Goal: Transaction & Acquisition: Purchase product/service

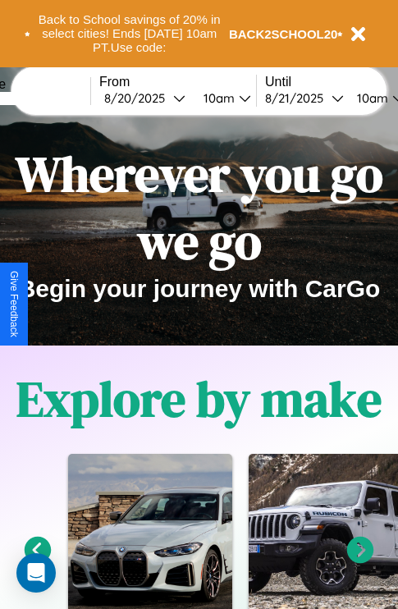
scroll to position [253, 0]
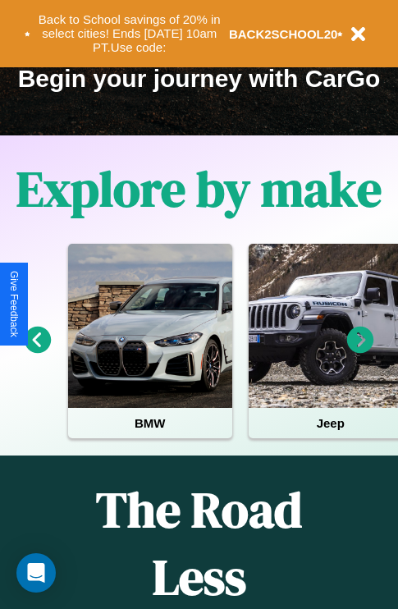
click at [360, 351] on icon at bounding box center [360, 340] width 27 height 27
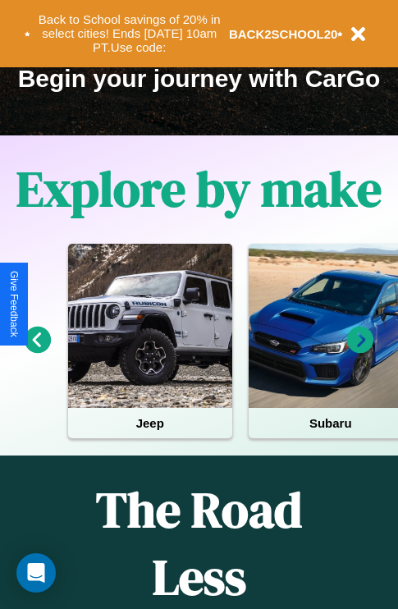
click at [360, 351] on icon at bounding box center [360, 340] width 27 height 27
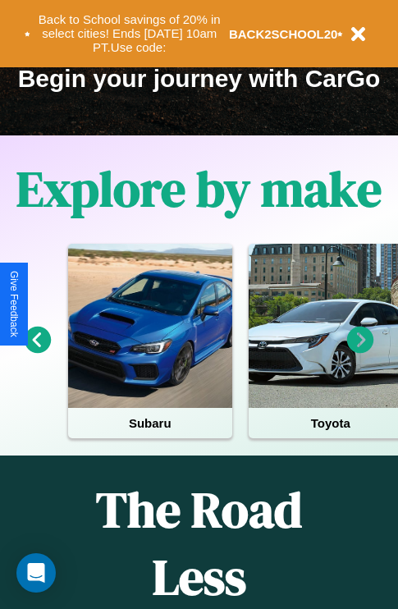
click at [37, 351] on icon at bounding box center [38, 340] width 27 height 27
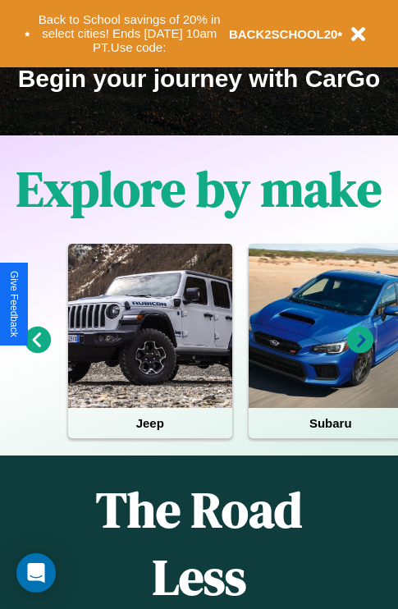
click at [360, 351] on icon at bounding box center [360, 340] width 27 height 27
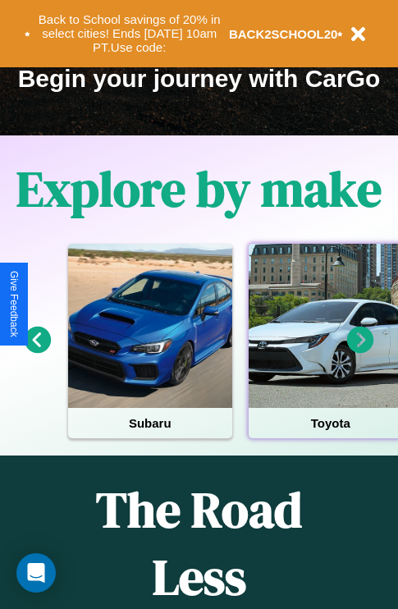
click at [329, 351] on div at bounding box center [331, 326] width 164 height 164
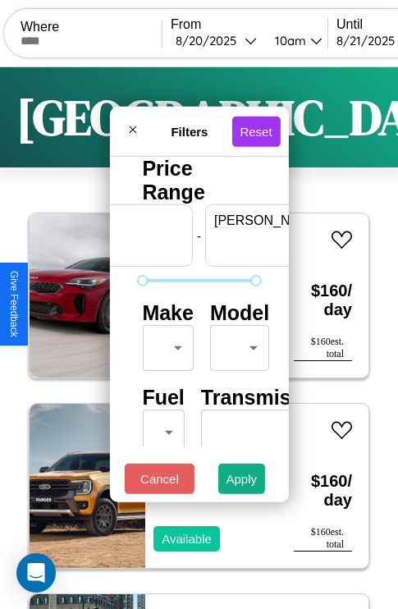
scroll to position [0, 102]
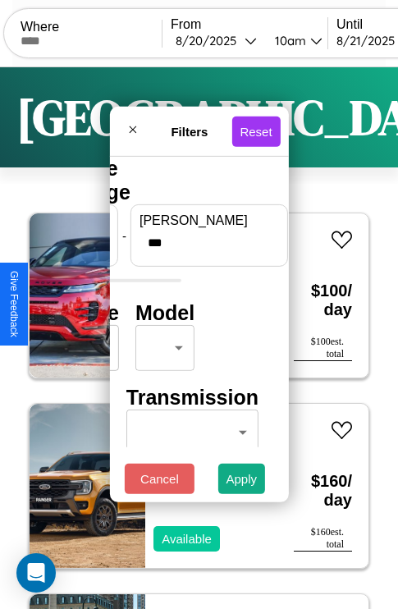
type input "***"
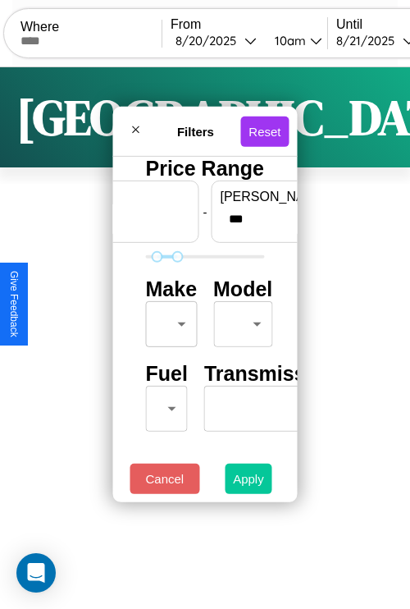
type input "**"
click at [248, 483] on button "Apply" at bounding box center [249, 479] width 48 height 30
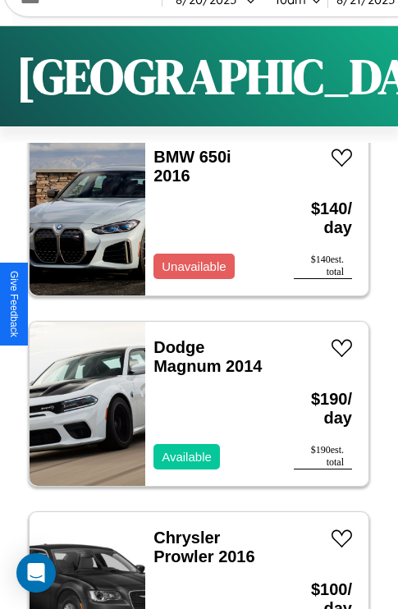
scroll to position [823, 0]
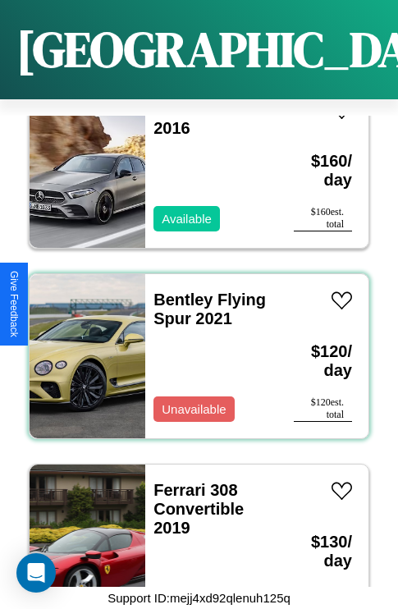
click at [193, 346] on div "Bentley Flying Spur 2021 Unavailable" at bounding box center [211, 356] width 132 height 164
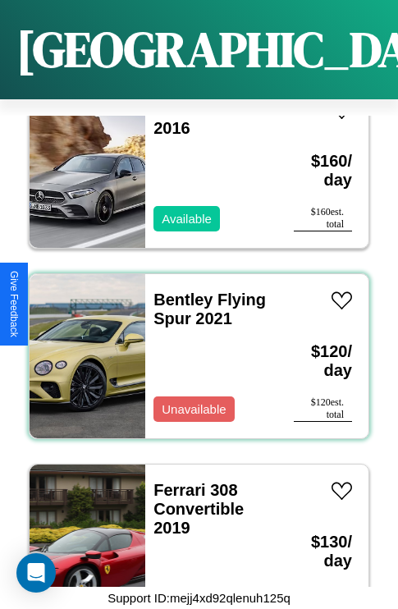
click at [193, 346] on div "Bentley Flying Spur 2021 Unavailable" at bounding box center [211, 356] width 132 height 164
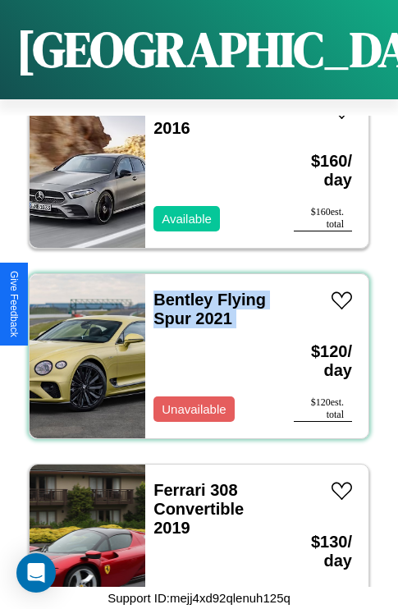
click at [193, 346] on div "Bentley Flying Spur 2021 Unavailable" at bounding box center [211, 356] width 132 height 164
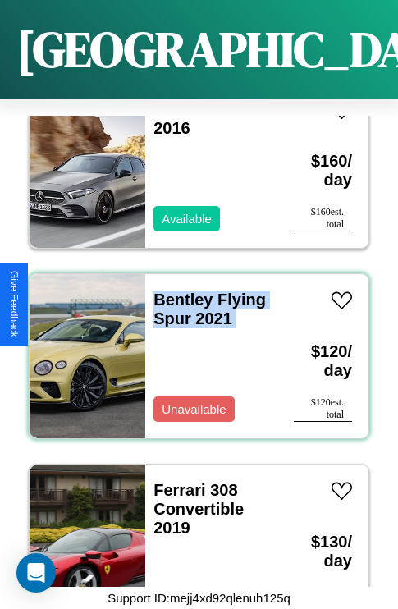
click at [193, 346] on div "Bentley Flying Spur 2021 Unavailable" at bounding box center [211, 356] width 132 height 164
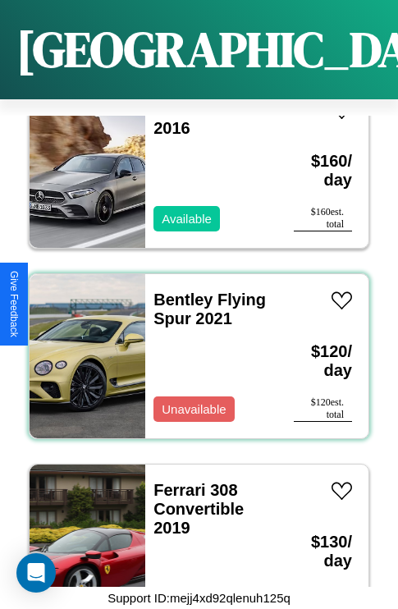
click at [193, 346] on div "Bentley Flying Spur 2021 Unavailable" at bounding box center [211, 356] width 132 height 164
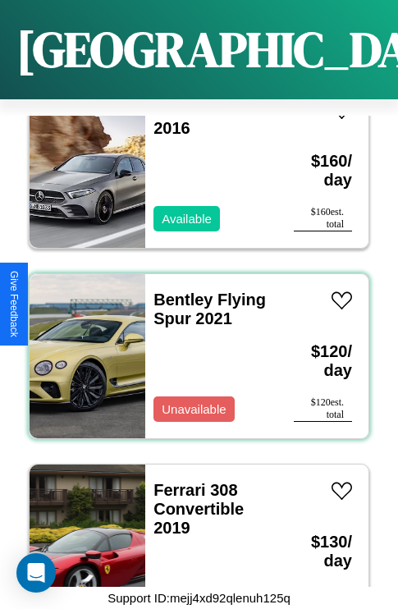
click at [193, 346] on div "Bentley Flying Spur 2021 Unavailable" at bounding box center [211, 356] width 132 height 164
click at [178, 291] on link "Bentley Flying Spur 2021" at bounding box center [209, 309] width 112 height 37
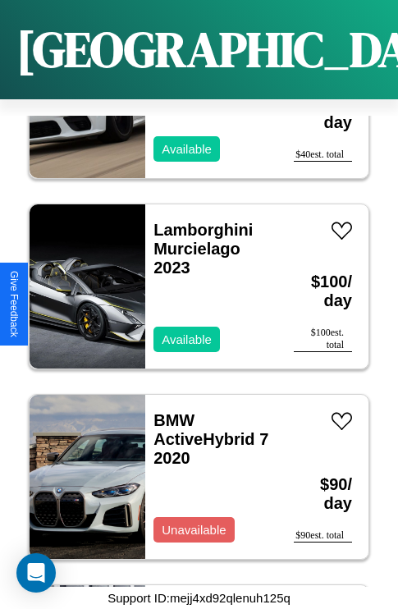
scroll to position [11866, 0]
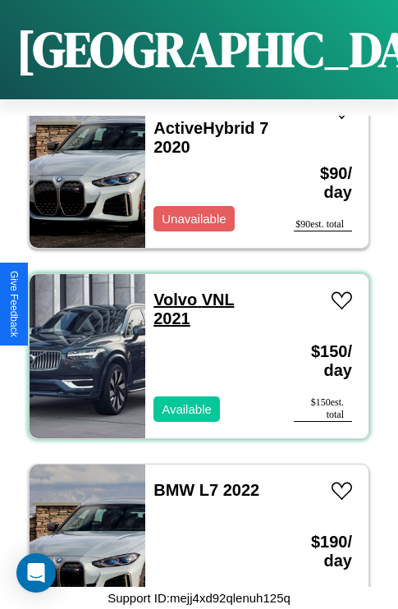
click at [170, 291] on link "Volvo VNL 2021" at bounding box center [193, 309] width 80 height 37
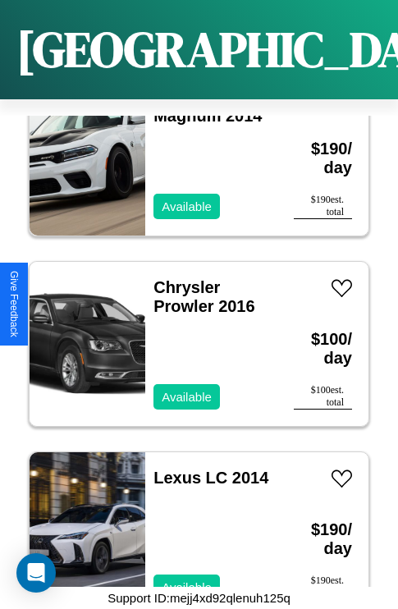
scroll to position [252, 0]
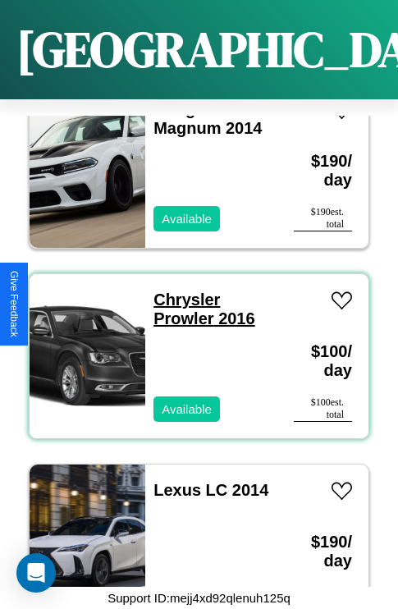
click at [181, 291] on link "Chrysler Prowler 2016" at bounding box center [203, 309] width 101 height 37
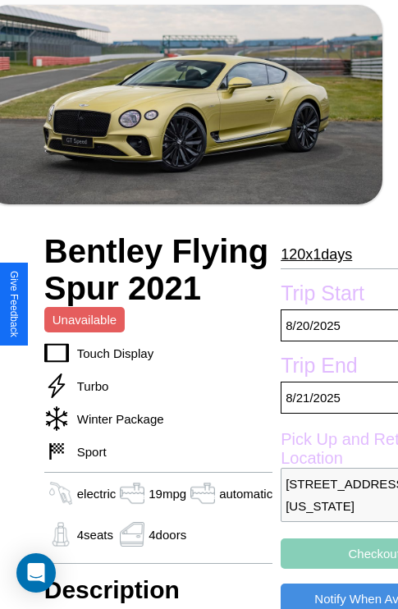
scroll to position [310, 79]
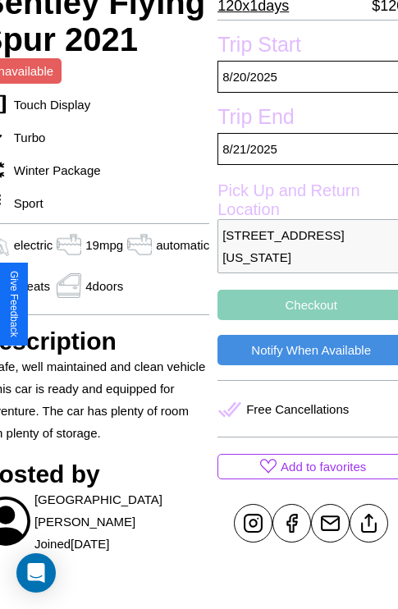
click at [304, 304] on button "Checkout" at bounding box center [310, 305] width 187 height 30
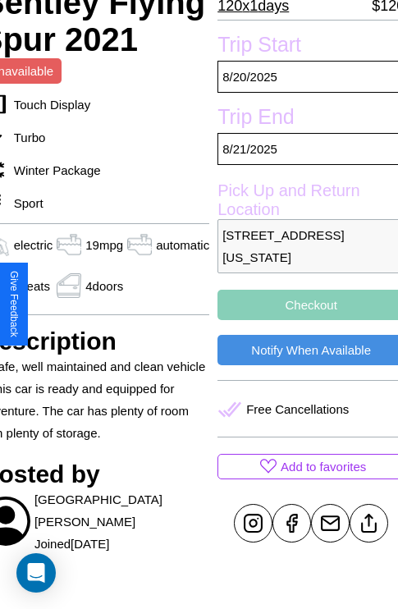
click at [304, 304] on button "Checkout" at bounding box center [310, 305] width 187 height 30
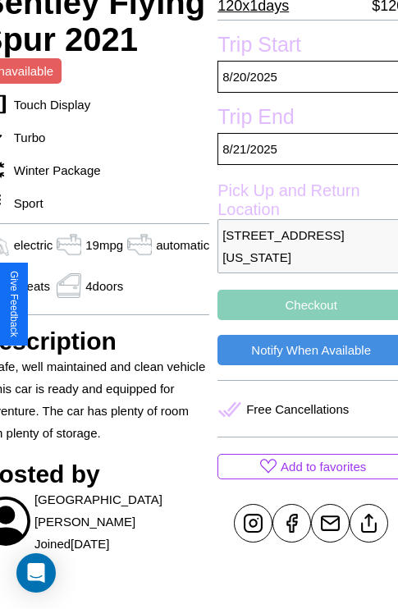
click at [304, 304] on button "Checkout" at bounding box center [310, 305] width 187 height 30
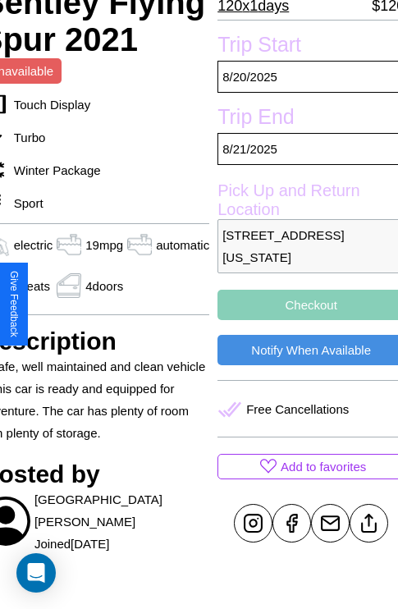
click at [304, 304] on button "Checkout" at bounding box center [310, 305] width 187 height 30
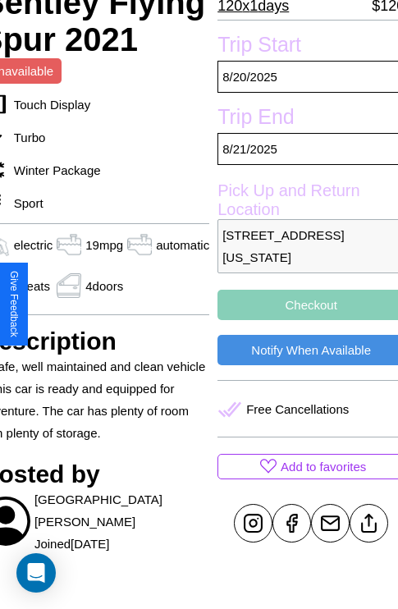
click at [304, 304] on button "Checkout" at bounding box center [310, 305] width 187 height 30
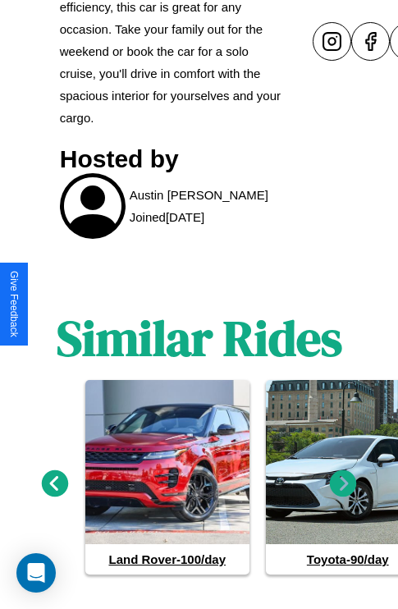
scroll to position [817, 0]
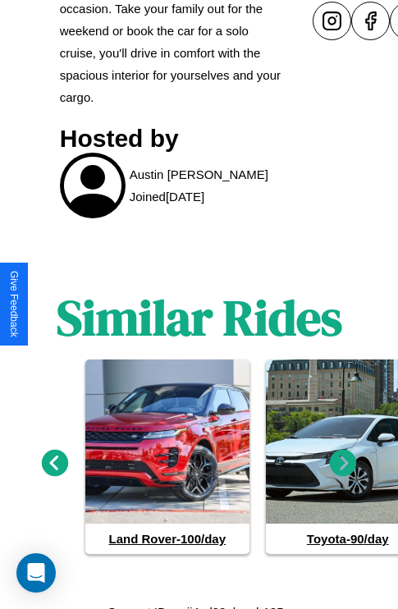
click at [343, 456] on icon at bounding box center [343, 462] width 27 height 27
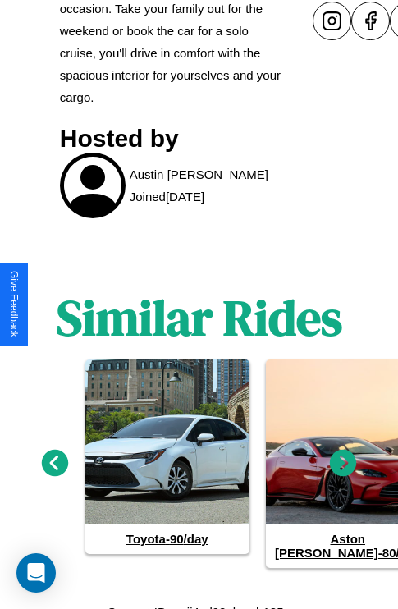
click at [343, 456] on icon at bounding box center [343, 462] width 27 height 27
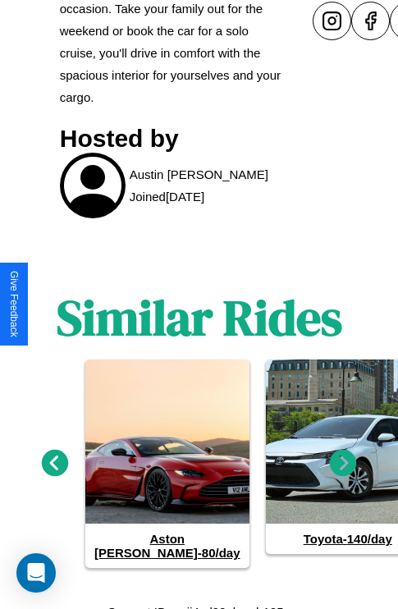
click at [343, 456] on icon at bounding box center [343, 462] width 27 height 27
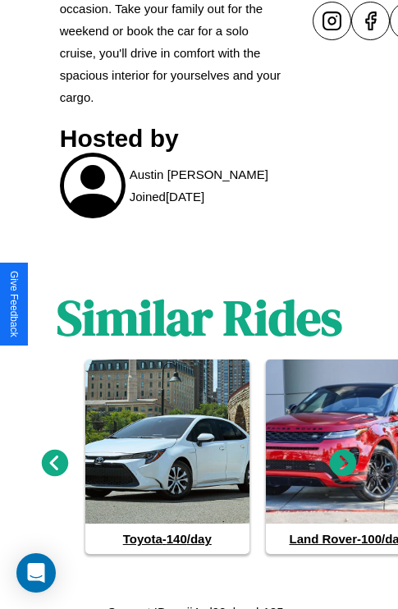
click at [343, 456] on icon at bounding box center [343, 462] width 27 height 27
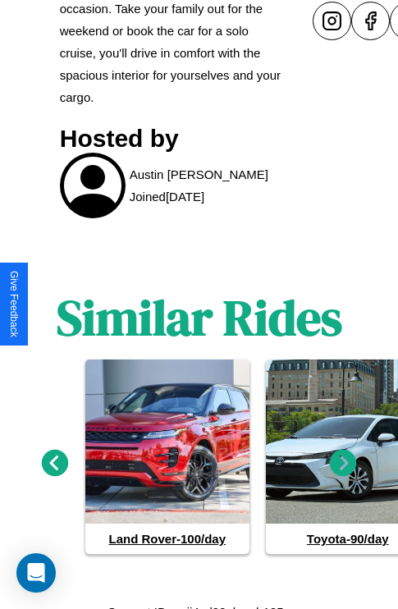
click at [54, 456] on icon at bounding box center [55, 462] width 27 height 27
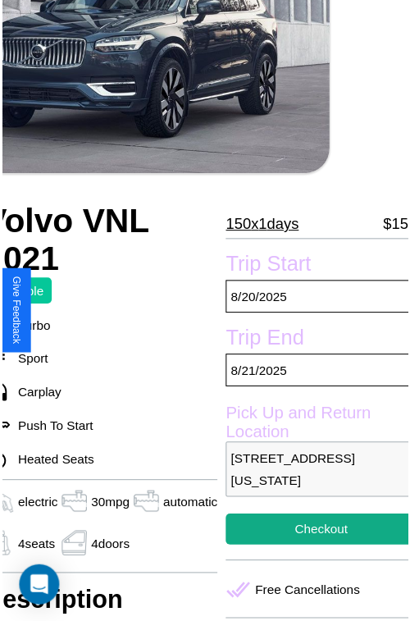
scroll to position [131, 79]
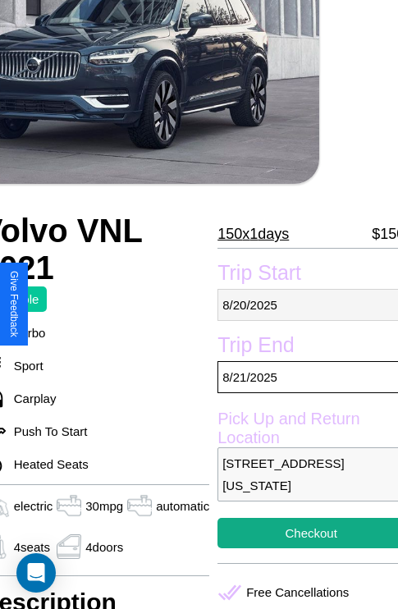
click at [304, 304] on p "[DATE]" at bounding box center [310, 305] width 187 height 32
select select "*"
select select "****"
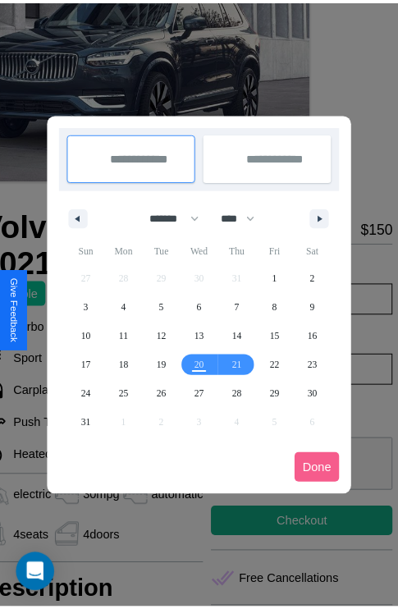
scroll to position [0, 79]
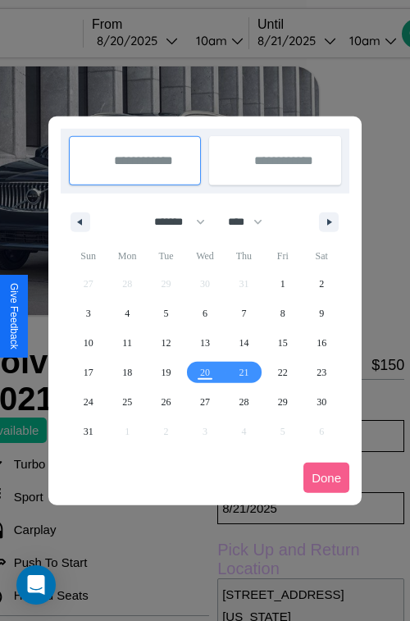
click at [160, 40] on div at bounding box center [205, 310] width 410 height 621
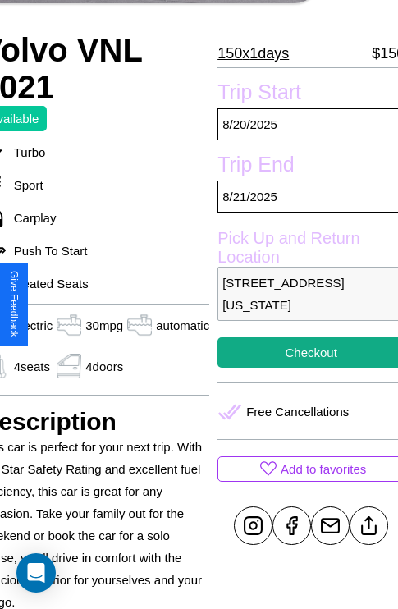
scroll to position [533, 79]
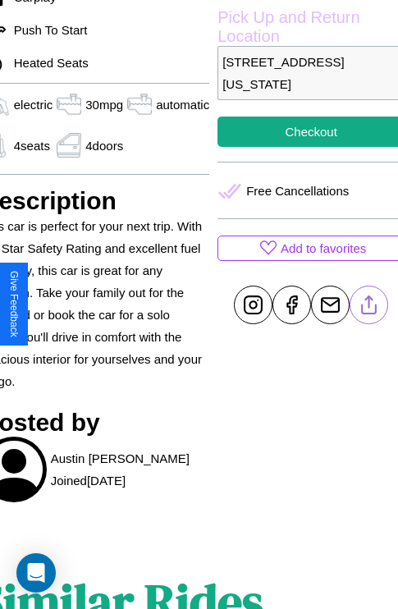
click at [369, 304] on line at bounding box center [369, 301] width 0 height 11
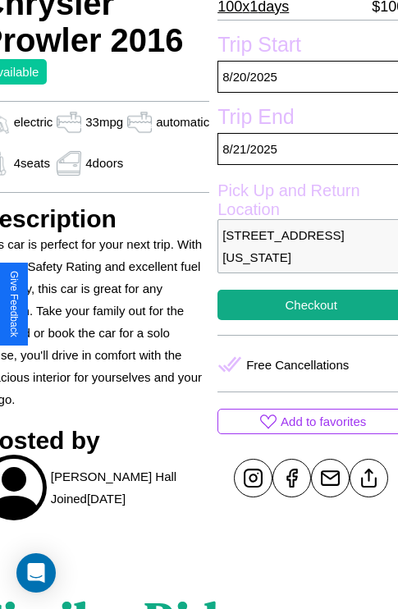
scroll to position [410, 79]
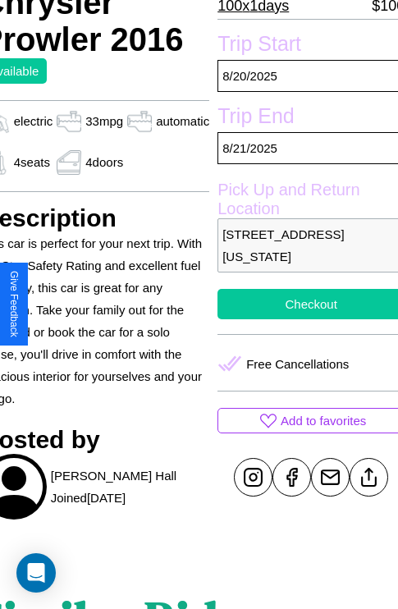
click at [304, 304] on button "Checkout" at bounding box center [310, 304] width 187 height 30
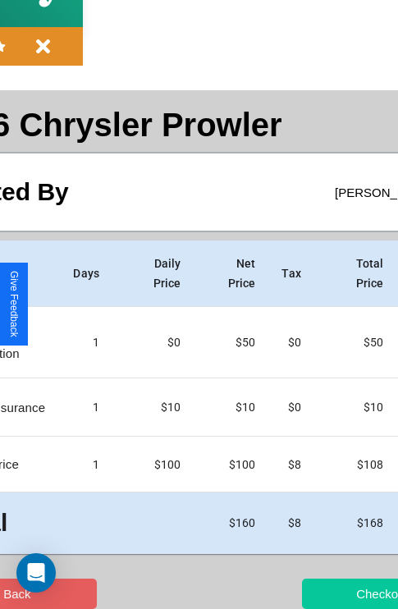
click at [318, 593] on button "Checkout" at bounding box center [382, 594] width 160 height 30
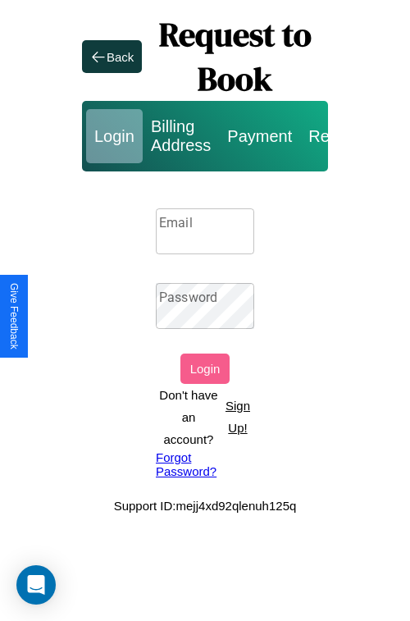
click at [205, 231] on input "Email" at bounding box center [205, 231] width 98 height 46
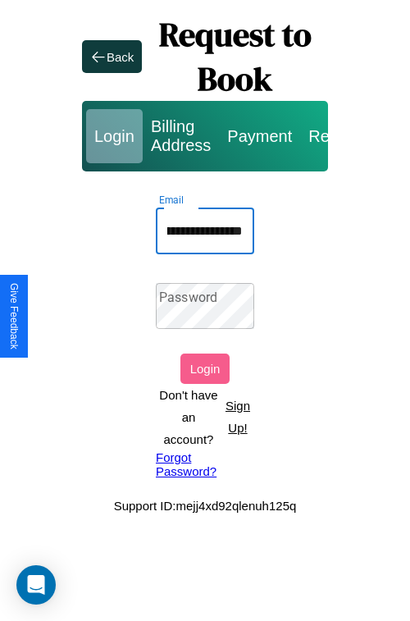
scroll to position [0, 59]
type input "**********"
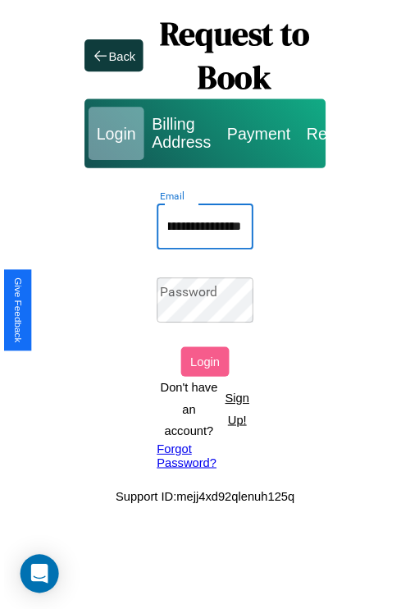
scroll to position [0, 0]
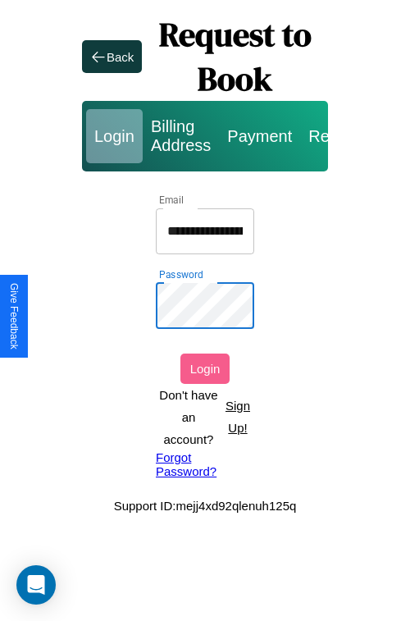
click at [205, 368] on button "Login" at bounding box center [205, 369] width 49 height 30
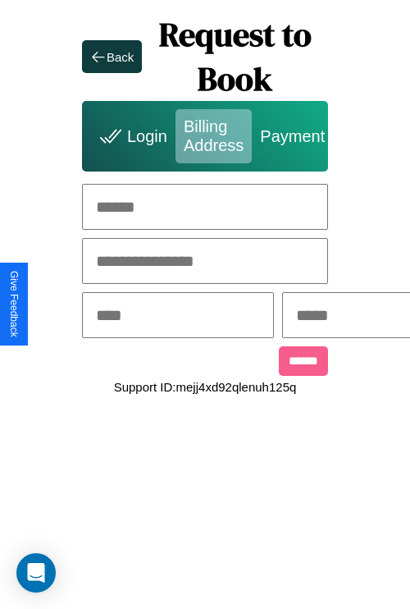
click at [205, 207] on input "text" at bounding box center [205, 207] width 246 height 46
type input "**********"
click at [204, 317] on input "text" at bounding box center [178, 315] width 192 height 46
type input "********"
click at [373, 317] on input "text" at bounding box center [378, 315] width 192 height 46
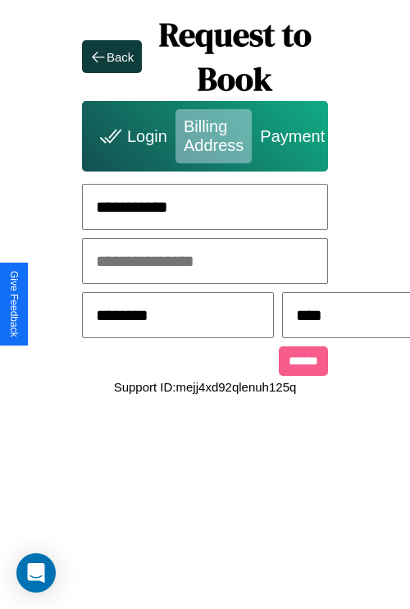
scroll to position [0, 424]
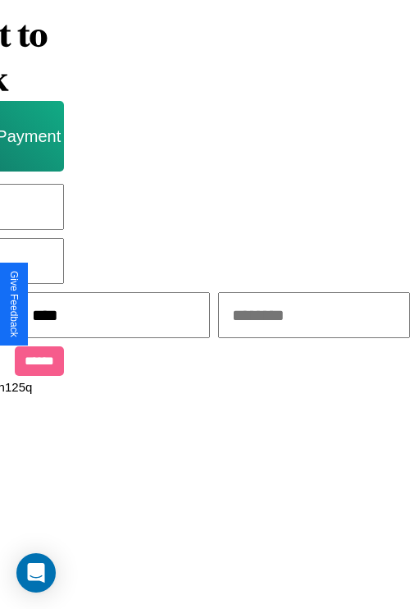
type input "****"
click at [287, 317] on input "text" at bounding box center [314, 315] width 192 height 46
type input "*****"
click at [25, 364] on input "******" at bounding box center [39, 361] width 49 height 30
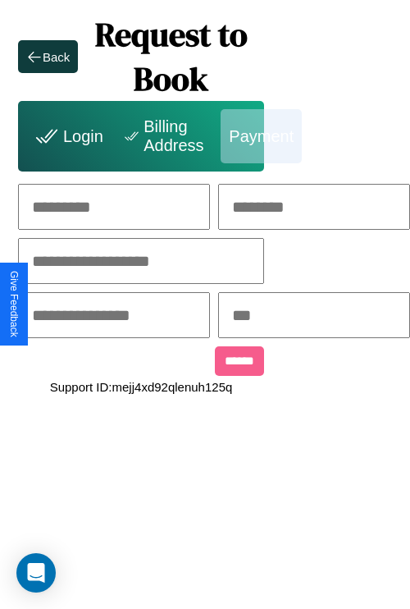
scroll to position [0, 171]
click at [78, 207] on input "text" at bounding box center [114, 207] width 192 height 46
type input "******"
click at [319, 207] on input "text" at bounding box center [314, 207] width 192 height 46
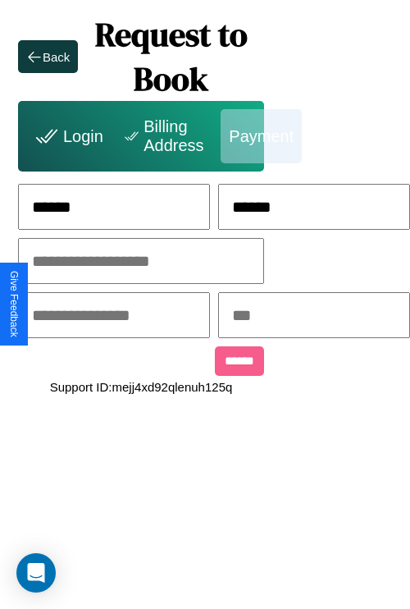
type input "******"
click at [110, 262] on input "text" at bounding box center [141, 261] width 246 height 46
type input "**********"
click at [111, 317] on input "text" at bounding box center [114, 315] width 192 height 46
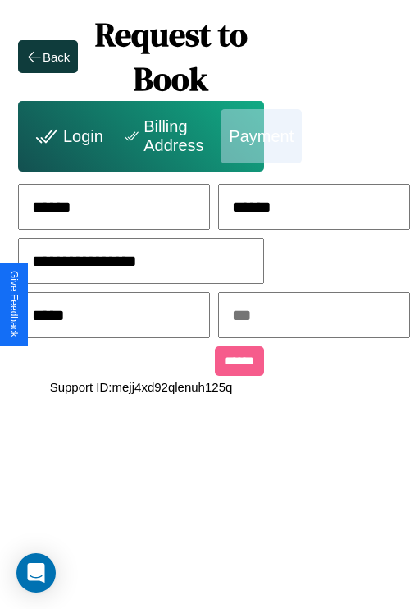
type input "*****"
click at [320, 317] on input "text" at bounding box center [314, 315] width 192 height 46
type input "***"
click at [215, 364] on input "******" at bounding box center [239, 361] width 49 height 30
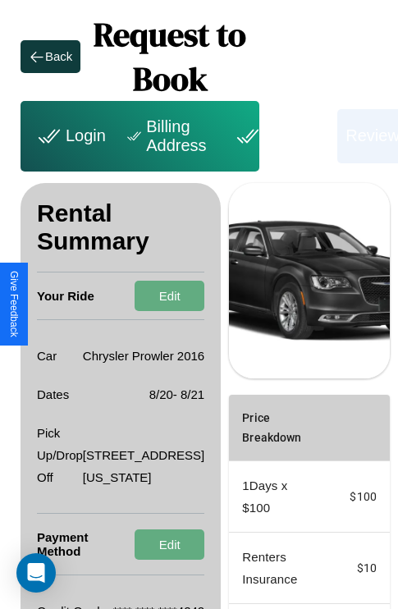
scroll to position [247, 59]
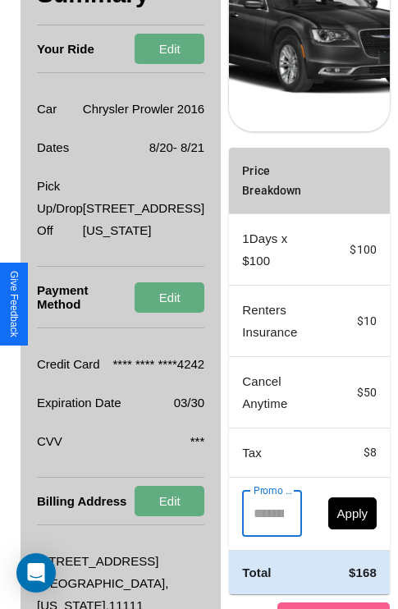
click at [242, 537] on input "Promo Code" at bounding box center [262, 514] width 41 height 46
type input "**********"
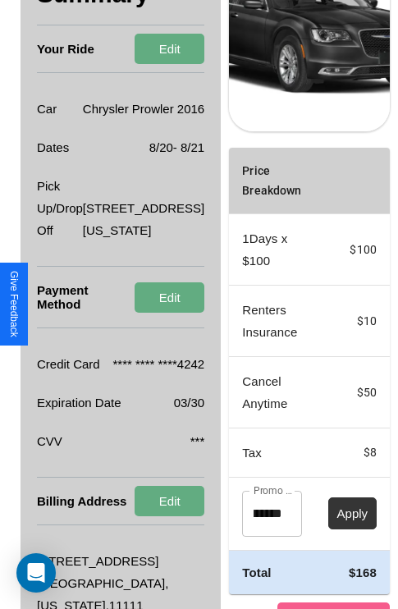
scroll to position [0, 0]
click at [328, 529] on button "Apply" at bounding box center [352, 513] width 49 height 32
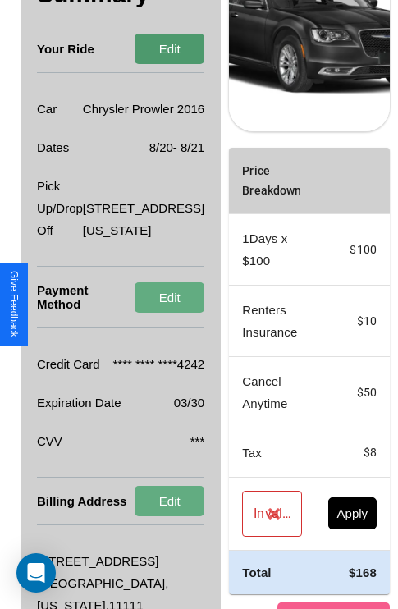
click at [135, 56] on button "Edit" at bounding box center [170, 49] width 70 height 30
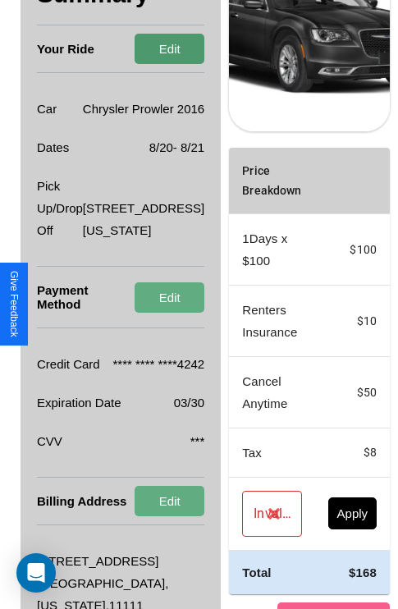
click at [135, 56] on button "Edit" at bounding box center [170, 49] width 70 height 30
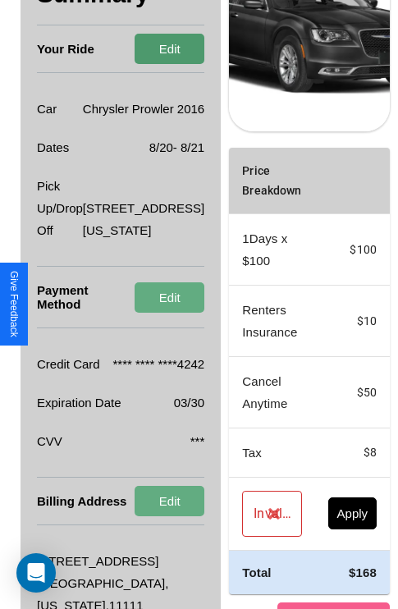
click at [135, 56] on button "Edit" at bounding box center [170, 49] width 70 height 30
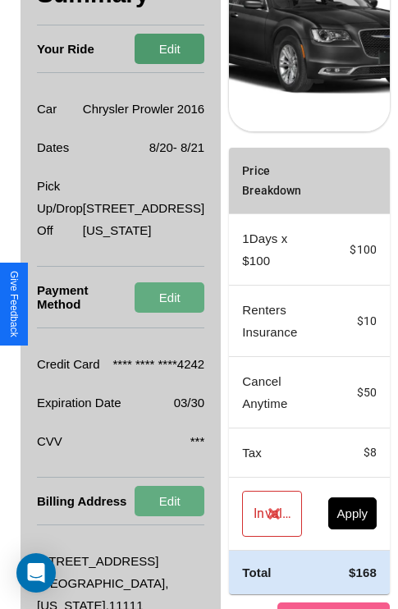
click at [135, 56] on button "Edit" at bounding box center [170, 49] width 70 height 30
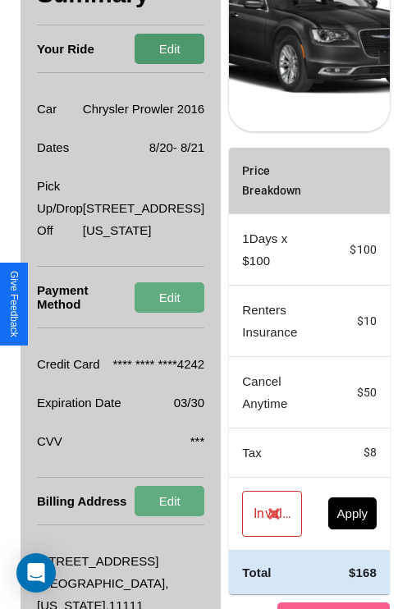
click at [135, 56] on button "Edit" at bounding box center [170, 49] width 70 height 30
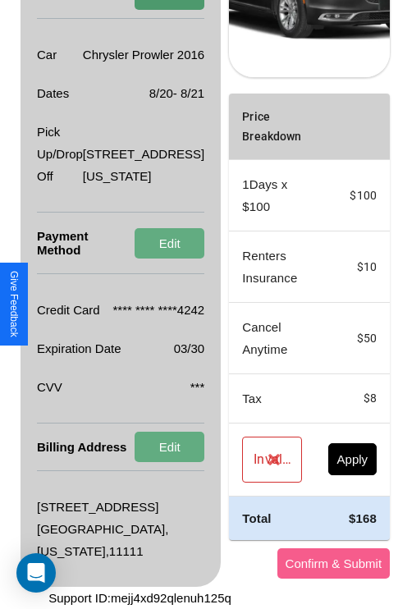
scroll to position [373, 59]
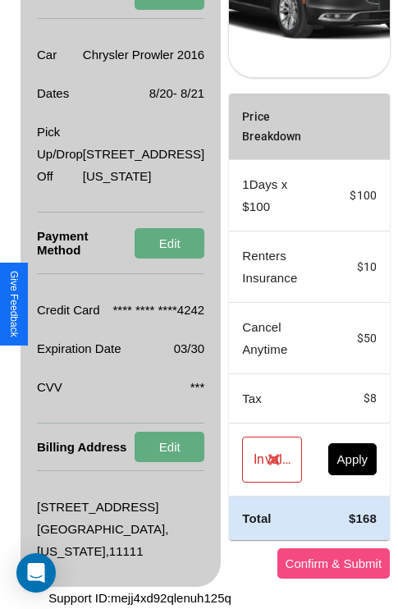
click at [286, 563] on button "Confirm & Submit" at bounding box center [333, 563] width 113 height 30
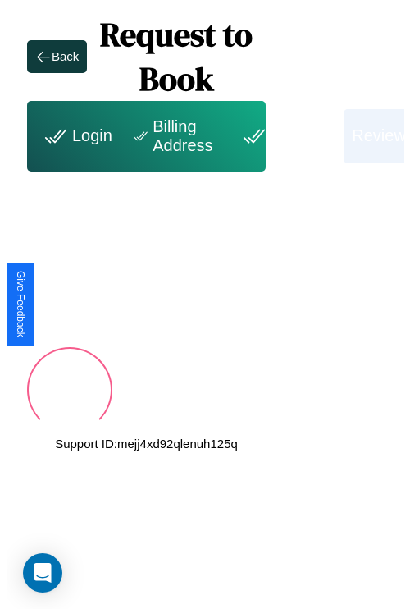
scroll to position [0, 59]
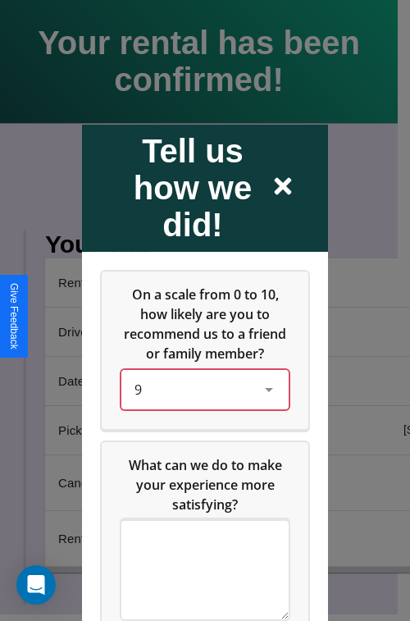
click at [200, 399] on div "9" at bounding box center [192, 389] width 115 height 20
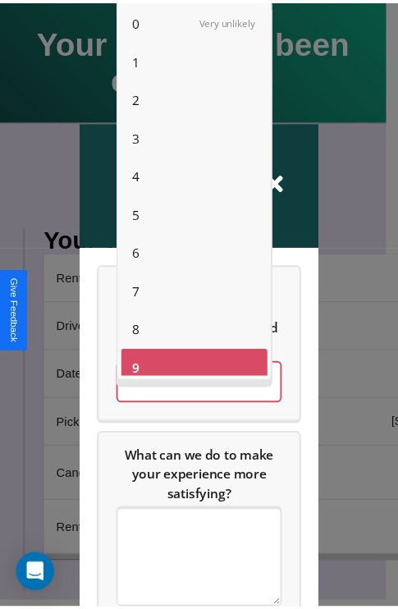
scroll to position [11, 0]
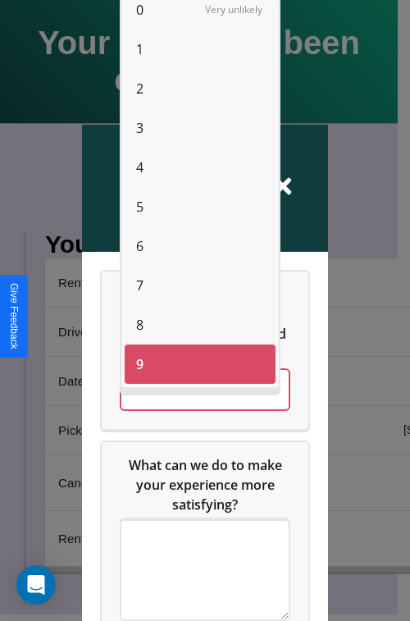
click at [140, 246] on span "6" at bounding box center [139, 246] width 7 height 20
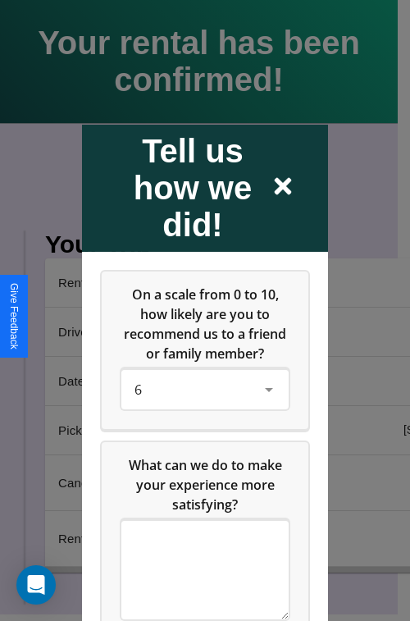
click at [283, 187] on icon at bounding box center [283, 186] width 17 height 17
